Goal: Transaction & Acquisition: Purchase product/service

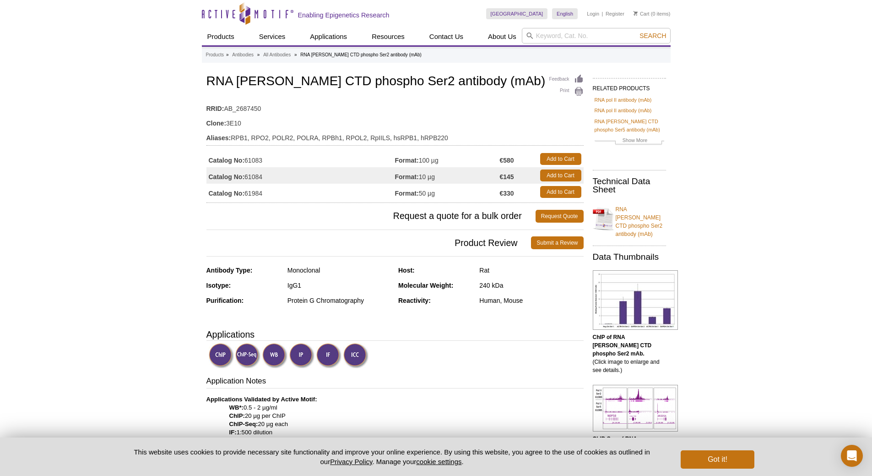
drag, startPoint x: 446, startPoint y: 199, endPoint x: 419, endPoint y: 194, distance: 27.0
click at [419, 194] on td "Format: 50 µg" at bounding box center [447, 192] width 105 height 16
click at [441, 195] on td "Format: 50 µg" at bounding box center [447, 192] width 105 height 16
drag, startPoint x: 438, startPoint y: 194, endPoint x: 423, endPoint y: 195, distance: 15.1
click at [423, 195] on td "Format: 50 µg" at bounding box center [447, 192] width 105 height 16
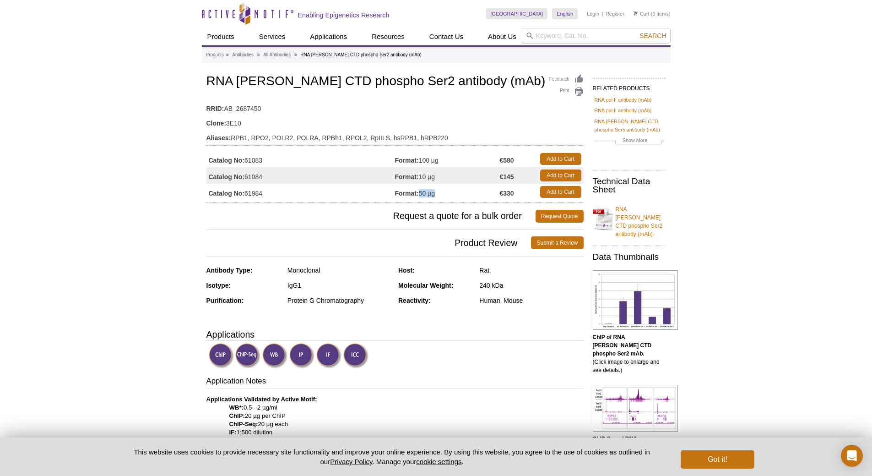
drag, startPoint x: 419, startPoint y: 192, endPoint x: 437, endPoint y: 192, distance: 17.9
click at [435, 192] on td "Format: 50 µg" at bounding box center [447, 192] width 105 height 16
click at [486, 365] on div at bounding box center [396, 356] width 375 height 27
drag, startPoint x: 315, startPoint y: 87, endPoint x: 377, endPoint y: 81, distance: 61.7
click at [377, 81] on h1 "RNA [PERSON_NAME] CTD phospho Ser2 antibody (mAb)" at bounding box center [394, 82] width 377 height 16
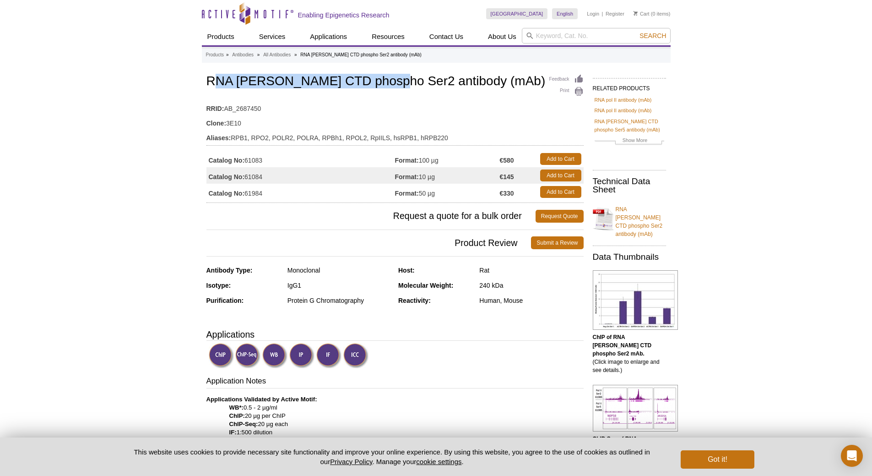
copy h1 "NA [PERSON_NAME] CTD phospho Ser2"
